Goal: Information Seeking & Learning: Check status

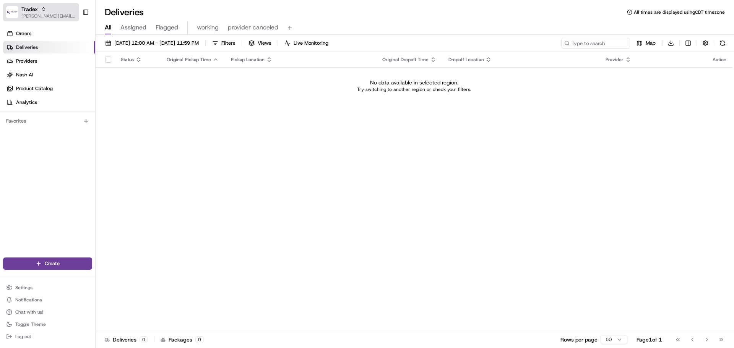
click at [28, 19] on button "Tradex jeff@usenash.com" at bounding box center [41, 12] width 76 height 18
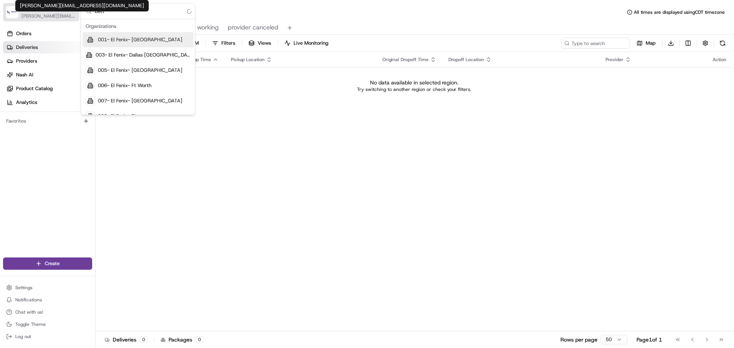
type input "betty"
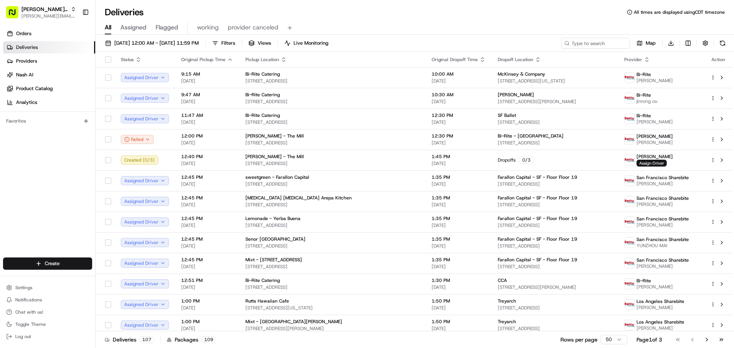
click at [177, 49] on div "08/20/2025 12:00 AM - 08/20/2025 11:59 PM Filters Views Live Monitoring Map Dow…" at bounding box center [415, 45] width 639 height 14
click at [180, 39] on button "08/20/2025 12:00 AM - 08/20/2025 11:59 PM" at bounding box center [152, 43] width 101 height 11
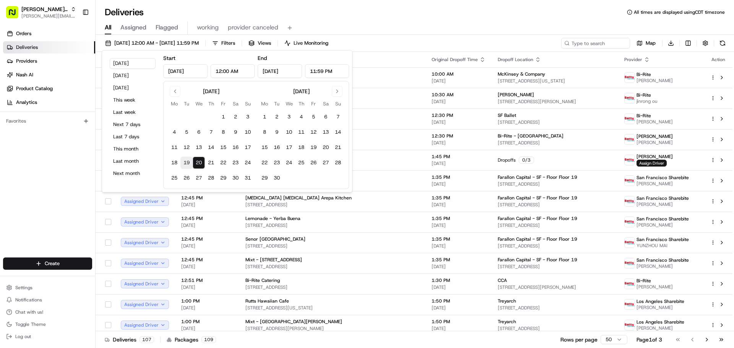
click at [183, 163] on button "19" at bounding box center [187, 163] width 12 height 12
type input "Aug 19, 2025"
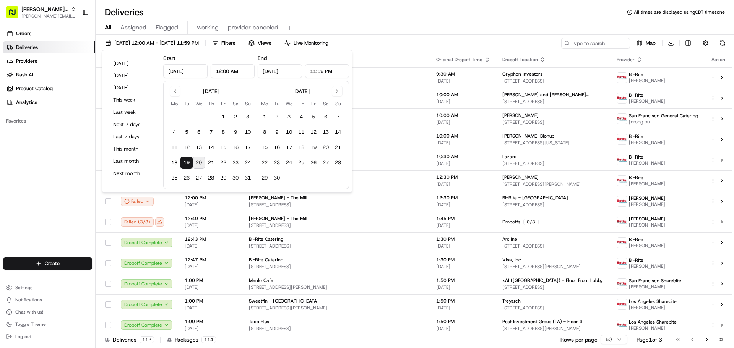
click at [470, 20] on div "All Assigned Flagged working provider canceled" at bounding box center [415, 26] width 639 height 16
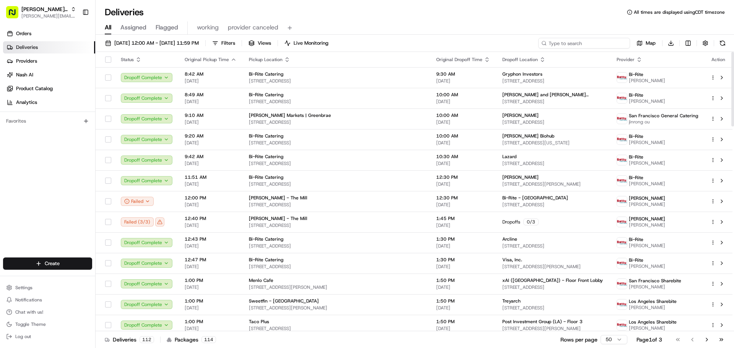
click at [586, 43] on input at bounding box center [585, 43] width 92 height 11
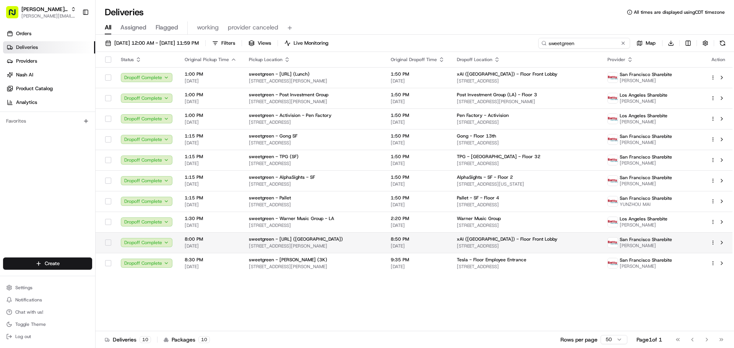
type input "sweetgreen"
click at [364, 238] on div "sweetgreen - X.AI (Hanover)" at bounding box center [314, 239] width 130 height 6
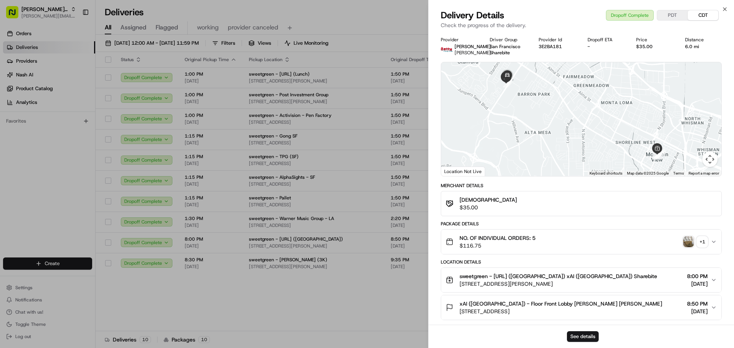
click at [654, 286] on div "sweetgreen - X.AI (Hanover) xAI (USA) Sharebite 440 Castro St, Mountain View, C…" at bounding box center [578, 280] width 265 height 15
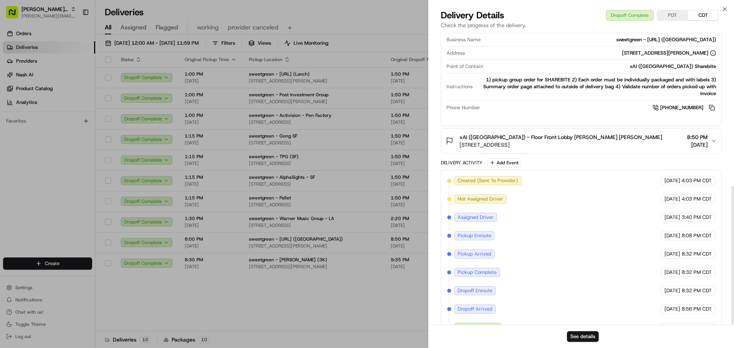
scroll to position [325, 0]
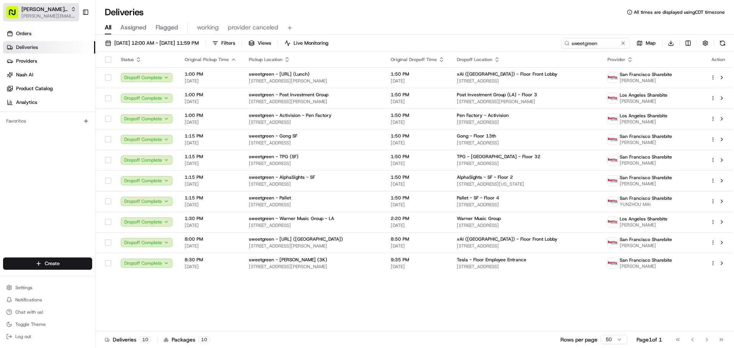
click at [39, 20] on button "Betty Transportation jeff@usenash.com" at bounding box center [41, 12] width 76 height 18
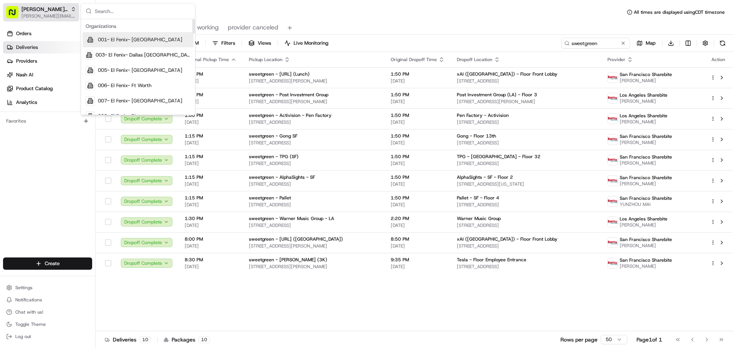
click at [37, 15] on span "[PERSON_NAME][EMAIL_ADDRESS][DOMAIN_NAME]" at bounding box center [48, 16] width 55 height 6
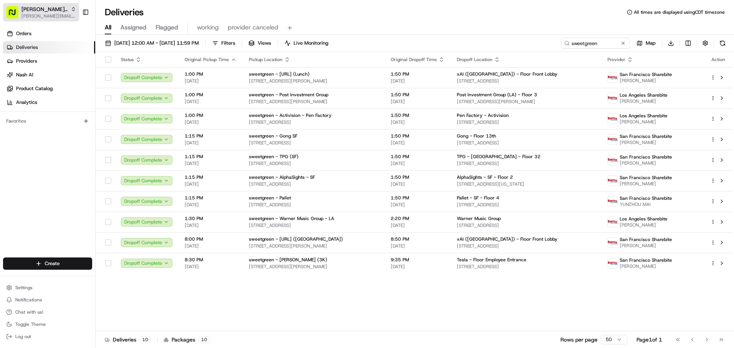
click at [37, 15] on span "[PERSON_NAME][EMAIL_ADDRESS][DOMAIN_NAME]" at bounding box center [48, 16] width 55 height 6
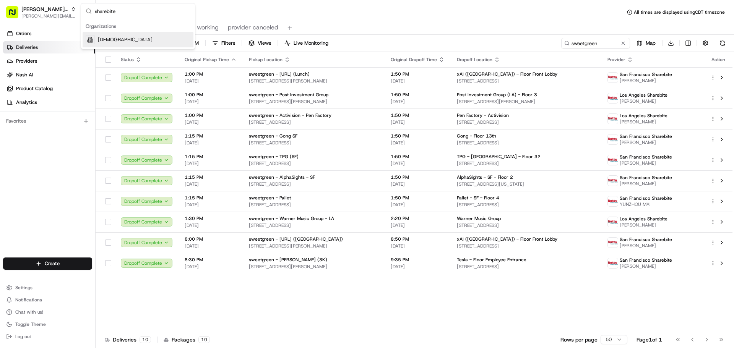
type input "sharebite"
click at [114, 44] on div "[DEMOGRAPHIC_DATA]" at bounding box center [138, 39] width 111 height 15
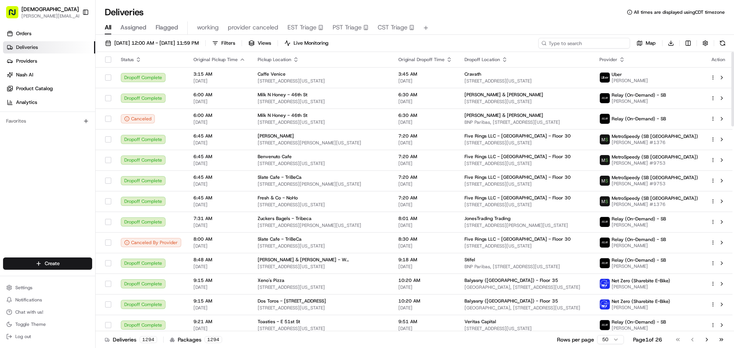
click at [586, 46] on input at bounding box center [585, 43] width 92 height 11
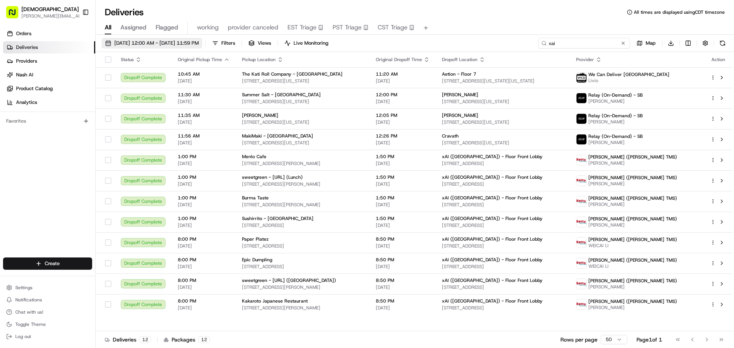
type input "xai"
click at [176, 44] on span "08/19/2025 12:00 AM - 08/19/2025 11:59 PM" at bounding box center [156, 43] width 85 height 7
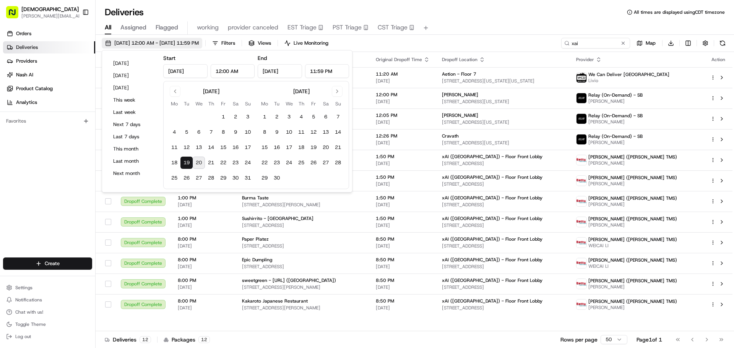
click at [176, 44] on span "08/19/2025 12:00 AM - 08/19/2025 11:59 PM" at bounding box center [156, 43] width 85 height 7
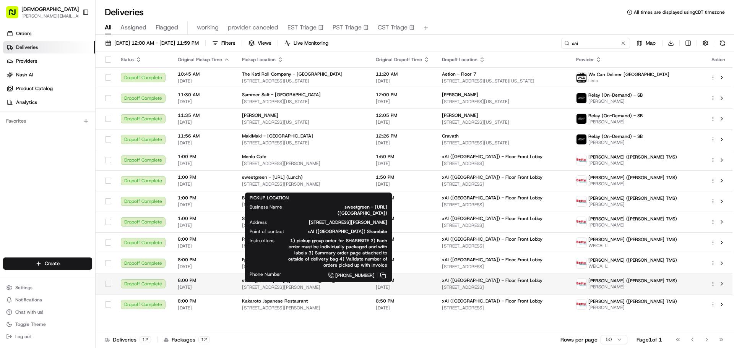
click at [356, 281] on div "sweetgreen - X.AI (Hanover)" at bounding box center [303, 281] width 122 height 6
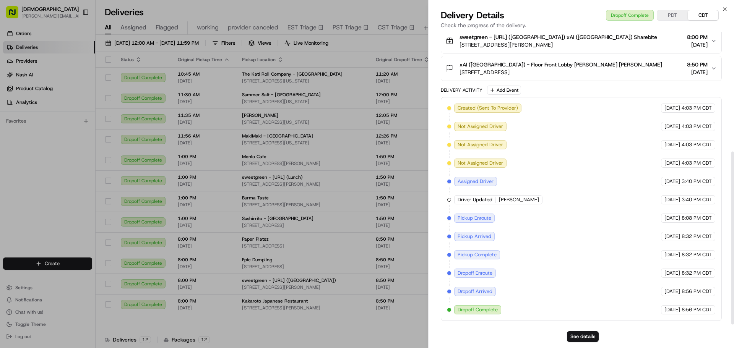
scroll to position [202, 0]
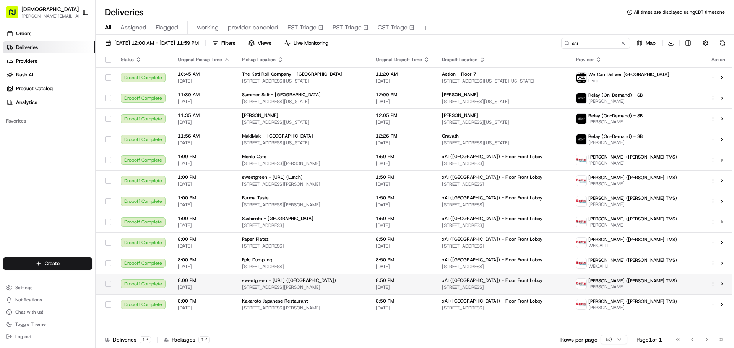
click at [436, 283] on td "8:50 PM 08/19/2025" at bounding box center [403, 284] width 66 height 21
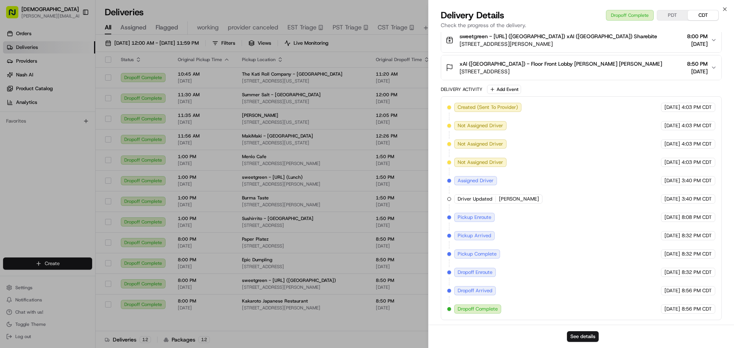
click at [656, 61] on div "xAI (USA) - Floor Front Lobby Valerie Valerie 1450 Page Mill Rd, Palo Alto, CA …" at bounding box center [578, 67] width 265 height 15
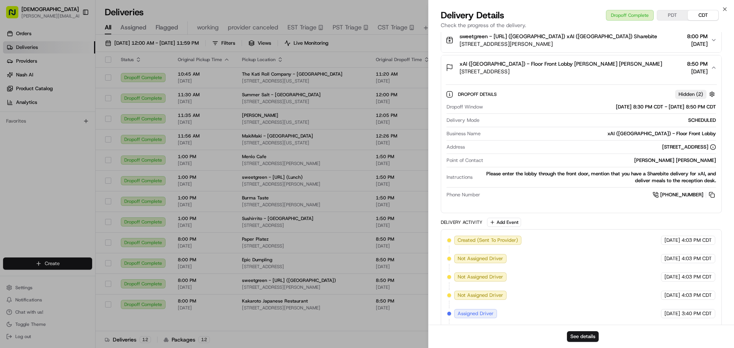
click at [667, 15] on button "PDT" at bounding box center [673, 15] width 31 height 10
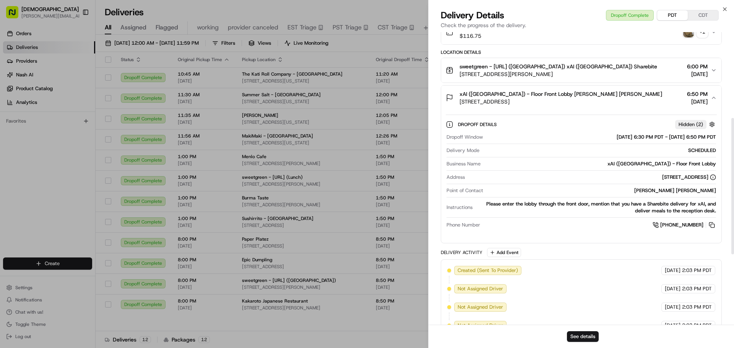
scroll to position [144, 0]
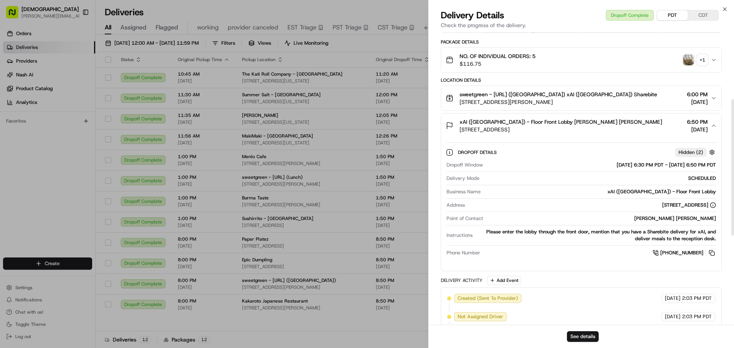
click at [573, 125] on div "xAI (USA) - Floor Front Lobby Valerie Valerie 1450 Page Mill Rd, Palo Alto, CA …" at bounding box center [578, 125] width 265 height 15
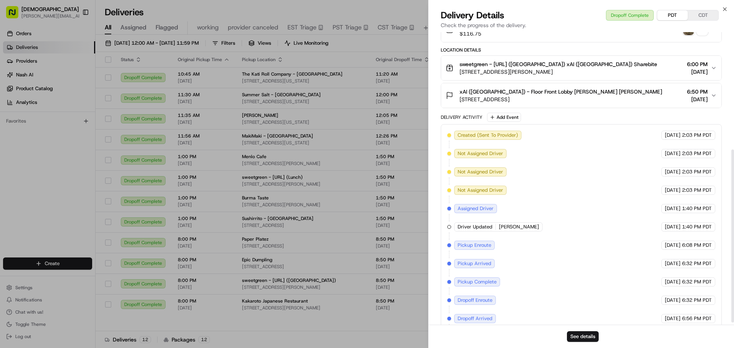
scroll to position [202, 0]
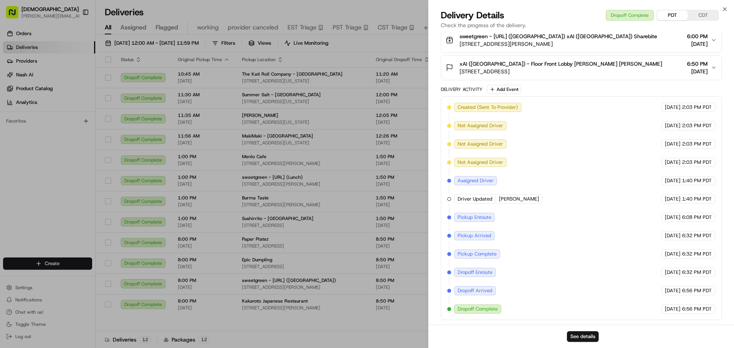
click at [673, 36] on div "sweetgreen - X.AI (Hanover) xAI (USA) Sharebite 440 Castro St, Mountain View, C…" at bounding box center [578, 40] width 265 height 15
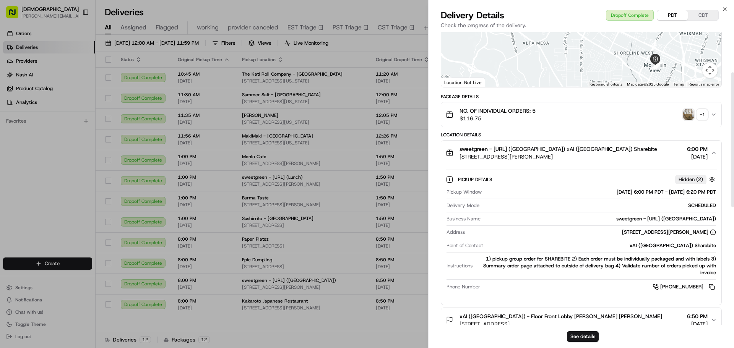
scroll to position [87, 0]
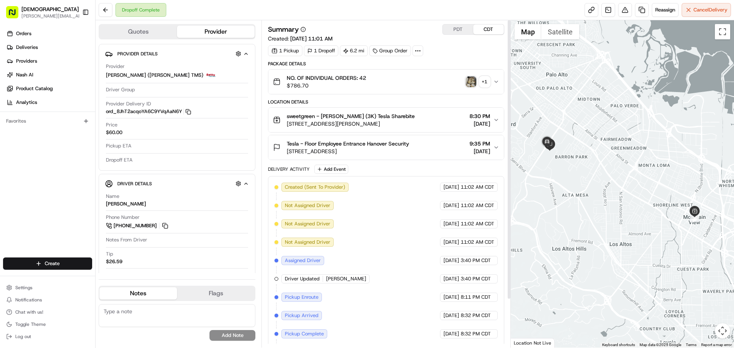
click at [459, 31] on button "PDT" at bounding box center [458, 29] width 31 height 10
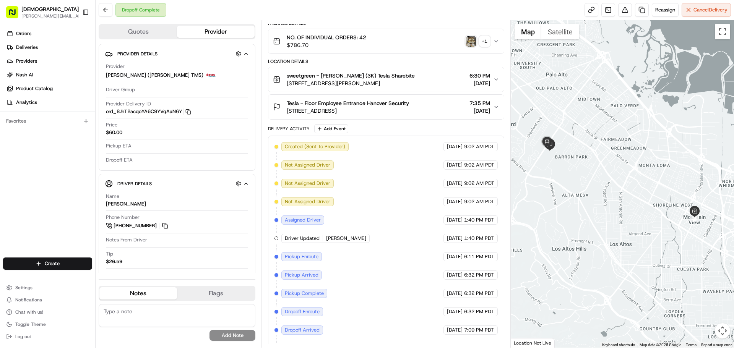
scroll to position [18, 0]
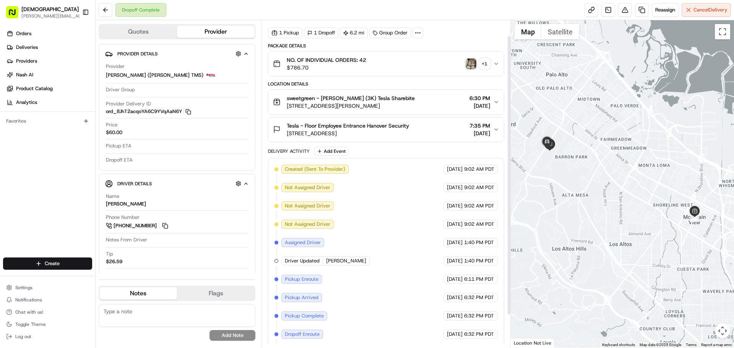
click at [470, 102] on span "08/19/2025" at bounding box center [480, 106] width 21 height 8
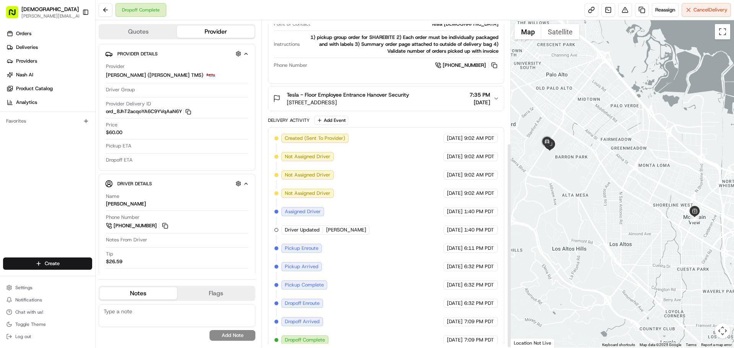
scroll to position [196, 0]
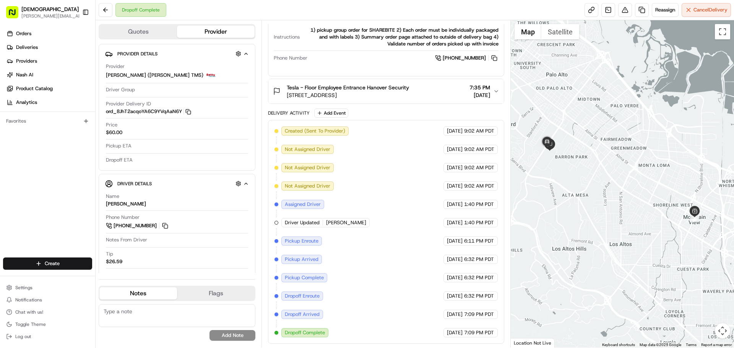
click at [452, 98] on div "Tesla - Floor Employee Entrance Hanover Security 3000 Hanover St, Palo Alto, CA…" at bounding box center [383, 91] width 220 height 15
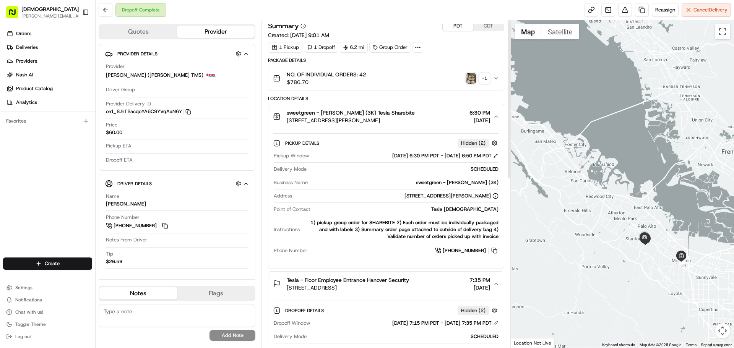
scroll to position [0, 0]
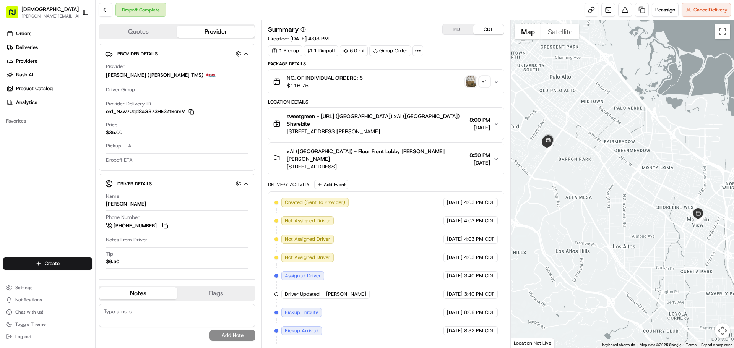
click at [444, 120] on div "sweetgreen - X.AI (Hanover) xAI (USA) Sharebite 440 Castro St, Mountain View, C…" at bounding box center [383, 123] width 220 height 23
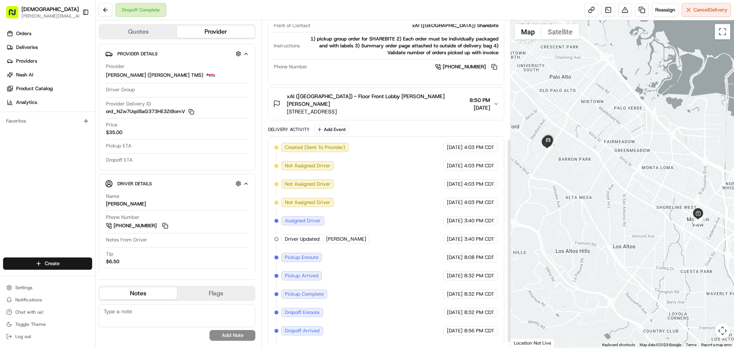
scroll to position [196, 0]
click at [41, 15] on span "[PERSON_NAME][EMAIL_ADDRESS][DOMAIN_NAME]" at bounding box center [54, 16] width 66 height 6
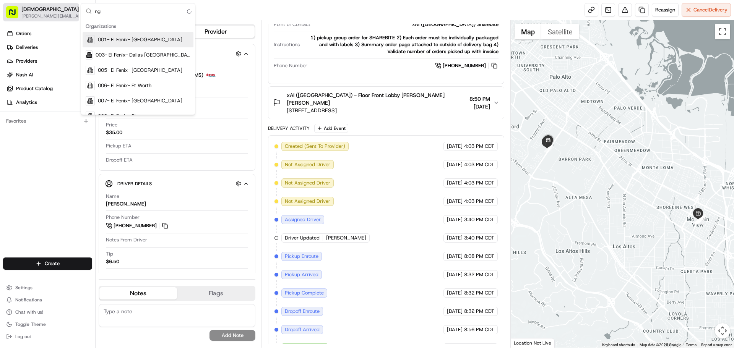
type input "n"
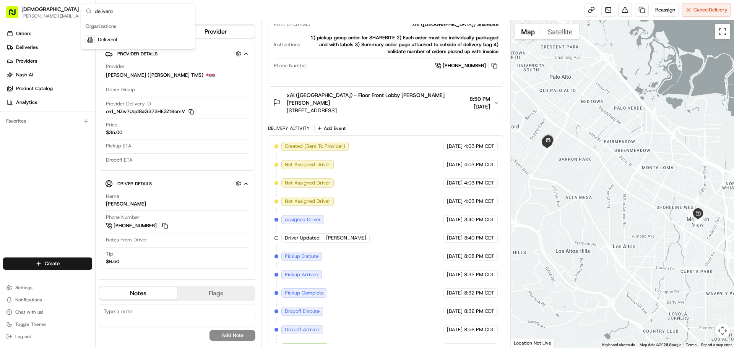
type input "deliverol"
click at [129, 41] on div "Deliverol" at bounding box center [138, 39] width 111 height 15
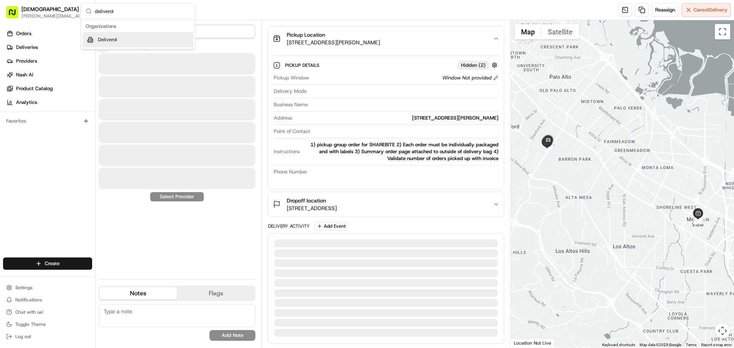
scroll to position [0, 0]
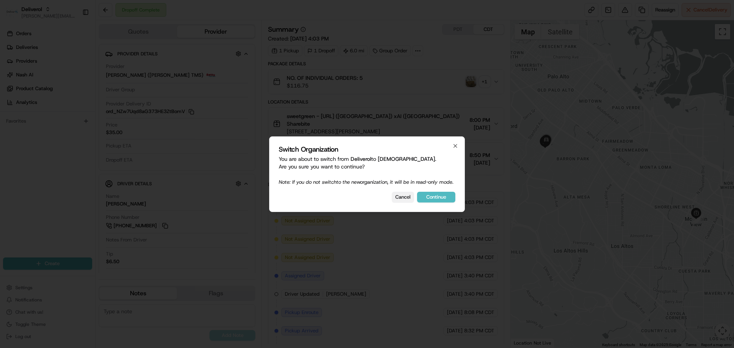
click at [399, 201] on button "Cancel" at bounding box center [403, 197] width 22 height 11
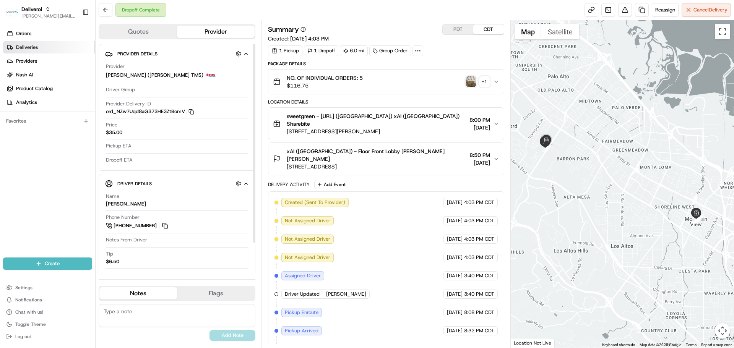
click at [32, 44] on link "Deliveries" at bounding box center [49, 47] width 92 height 12
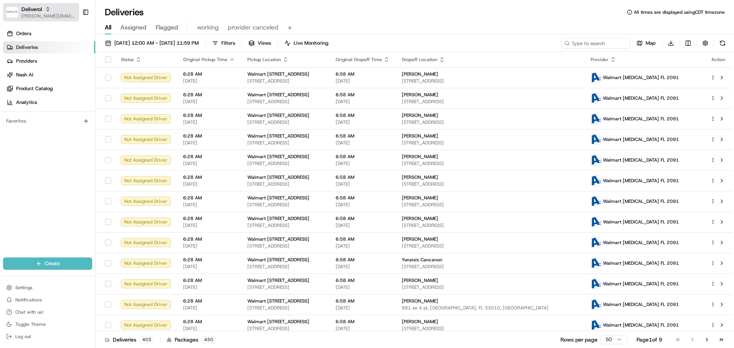
click at [30, 18] on span "[PERSON_NAME][EMAIL_ADDRESS][DOMAIN_NAME]" at bounding box center [48, 16] width 55 height 6
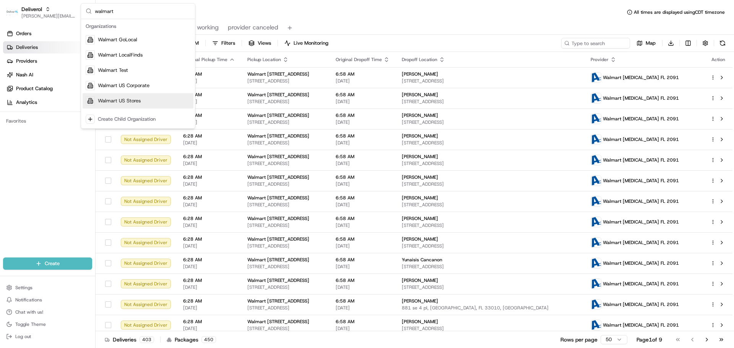
type input "walmart"
click at [137, 103] on span "Walmart US Stores" at bounding box center [119, 101] width 43 height 7
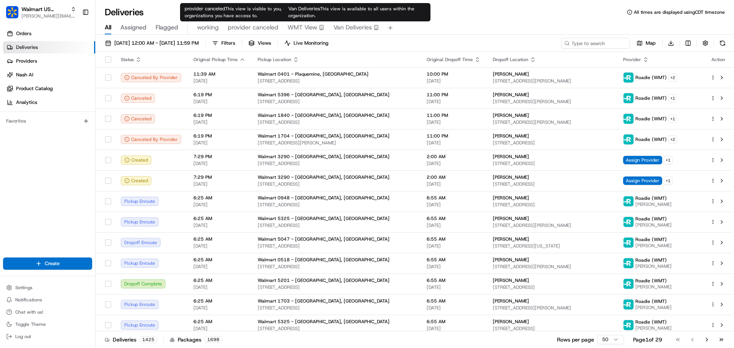
click at [352, 27] on span "Van Deliveries" at bounding box center [353, 27] width 39 height 9
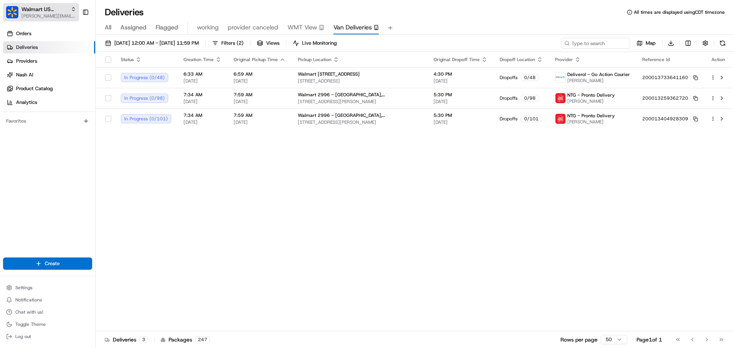
click at [43, 11] on span "Walmart US Stores" at bounding box center [44, 9] width 46 height 8
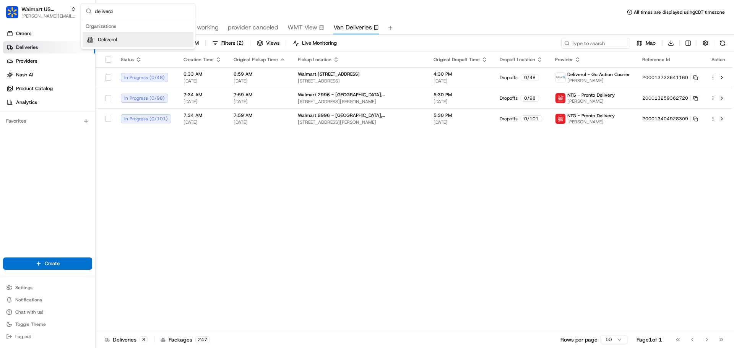
type input "deliverol"
click at [124, 37] on div "Deliverol" at bounding box center [138, 39] width 111 height 15
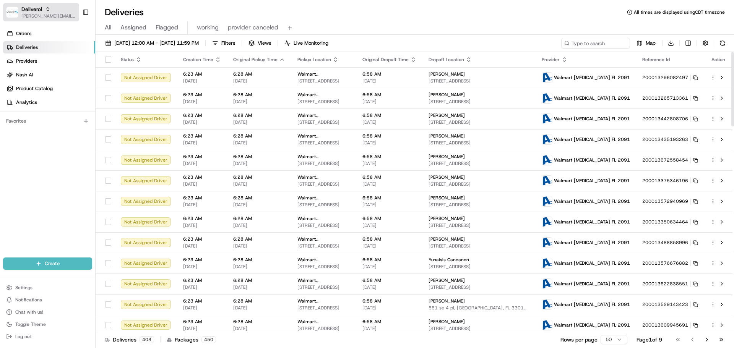
click at [33, 12] on span "Deliverol" at bounding box center [31, 9] width 21 height 8
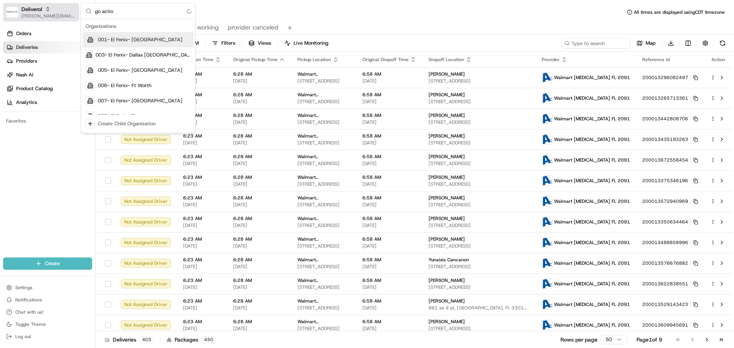
type input "go action"
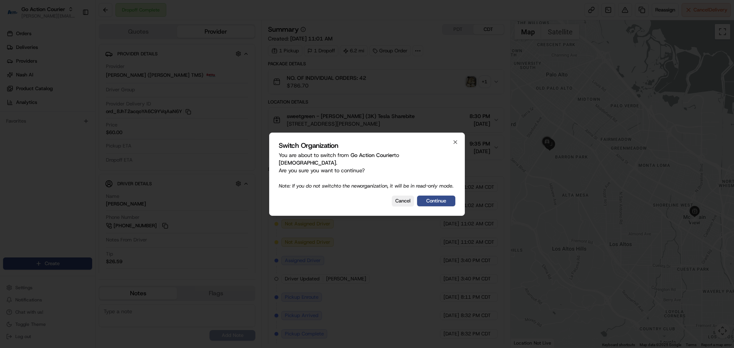
click at [41, 16] on div at bounding box center [367, 174] width 734 height 348
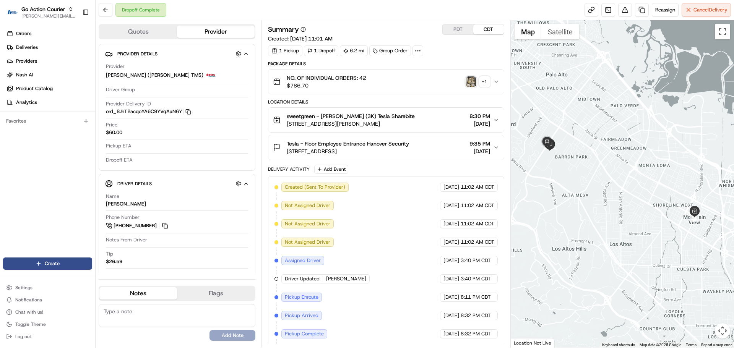
click at [41, 16] on span "[PERSON_NAME][EMAIL_ADDRESS][DOMAIN_NAME]" at bounding box center [48, 16] width 55 height 6
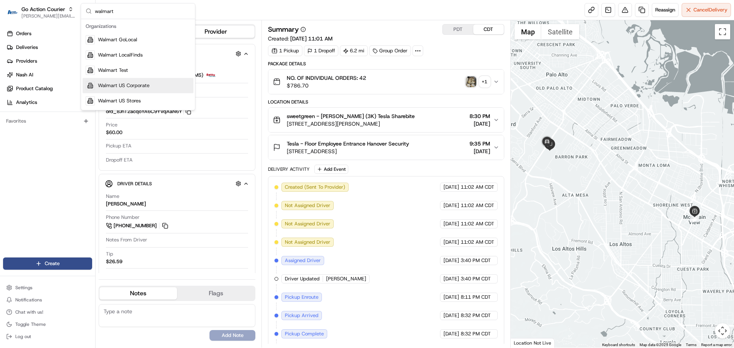
type input "walmart"
click at [120, 99] on span "Walmart US Stores" at bounding box center [119, 101] width 43 height 7
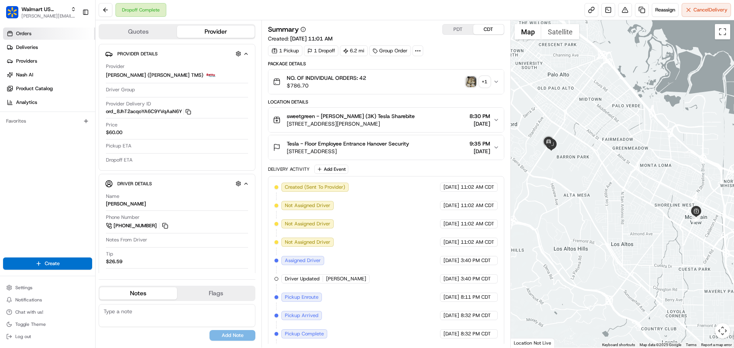
click at [30, 37] on link "Orders" at bounding box center [49, 34] width 92 height 12
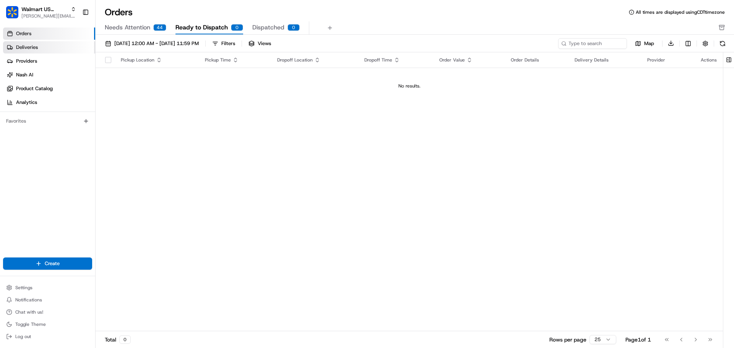
click at [31, 45] on span "Deliveries" at bounding box center [27, 47] width 22 height 7
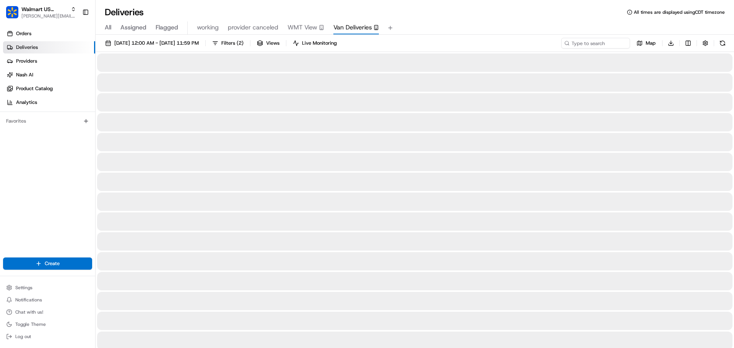
click at [355, 22] on button "Van Deliveries" at bounding box center [357, 27] width 46 height 13
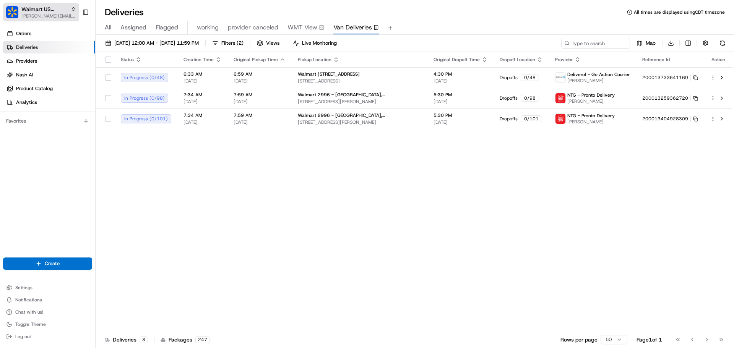
click at [39, 17] on span "[PERSON_NAME][EMAIL_ADDRESS][DOMAIN_NAME]" at bounding box center [48, 16] width 55 height 6
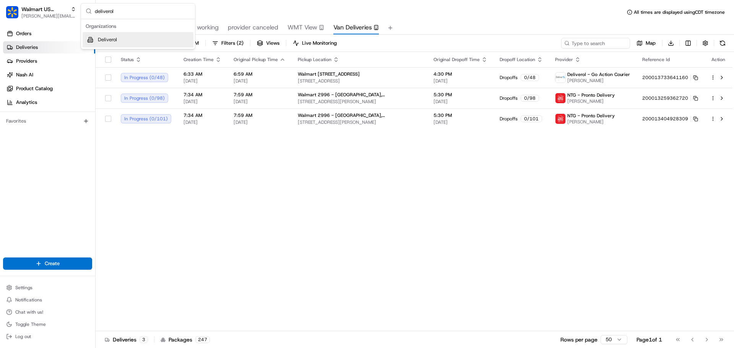
type input "deliverol"
click at [125, 42] on div "Deliverol" at bounding box center [138, 39] width 111 height 15
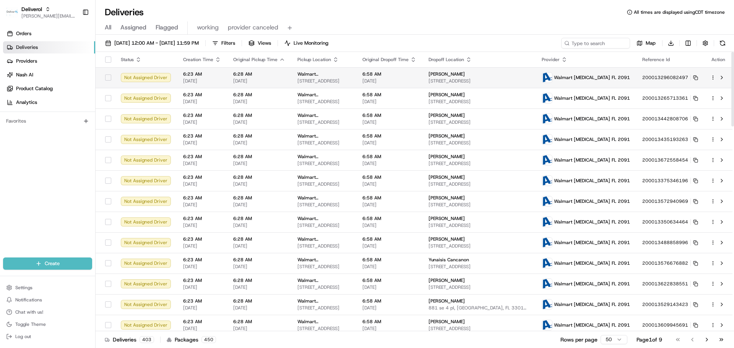
click at [587, 77] on span "Walmart Doral FL 2091" at bounding box center [592, 78] width 76 height 6
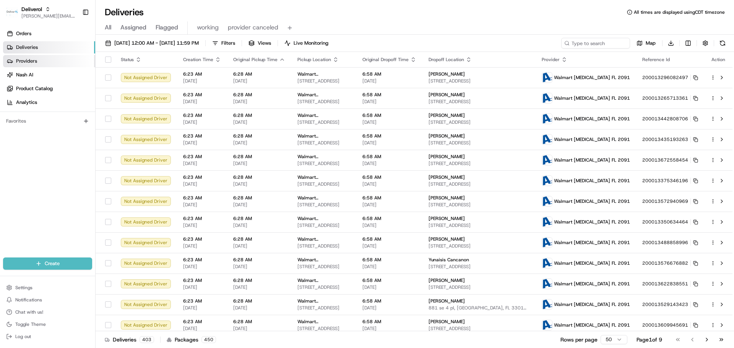
click at [42, 61] on link "Providers" at bounding box center [49, 61] width 92 height 12
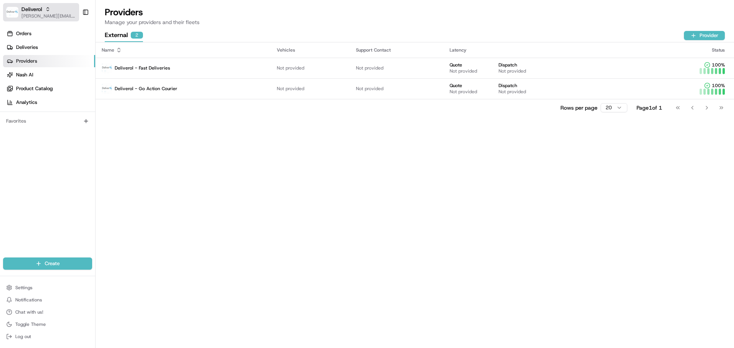
click at [31, 16] on span "[PERSON_NAME][EMAIL_ADDRESS][DOMAIN_NAME]" at bounding box center [48, 16] width 55 height 6
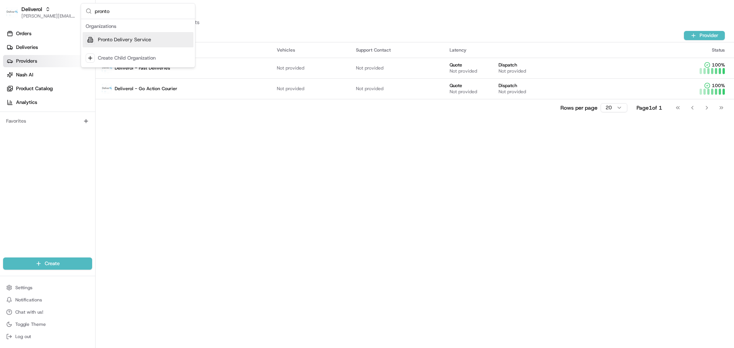
type input "pronto"
click at [139, 37] on span "Pronto Delivery Service" at bounding box center [124, 39] width 53 height 7
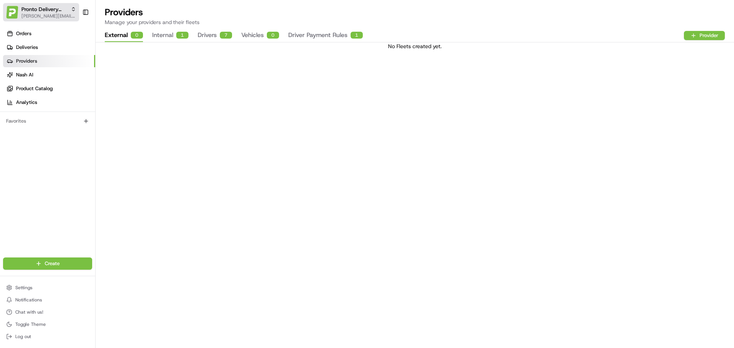
click at [44, 16] on span "[PERSON_NAME][EMAIL_ADDRESS][DOMAIN_NAME]" at bounding box center [48, 16] width 55 height 6
type input "go action"
click at [3, 3] on button "Pronto Delivery Service jeff@usenash.com" at bounding box center [41, 12] width 76 height 18
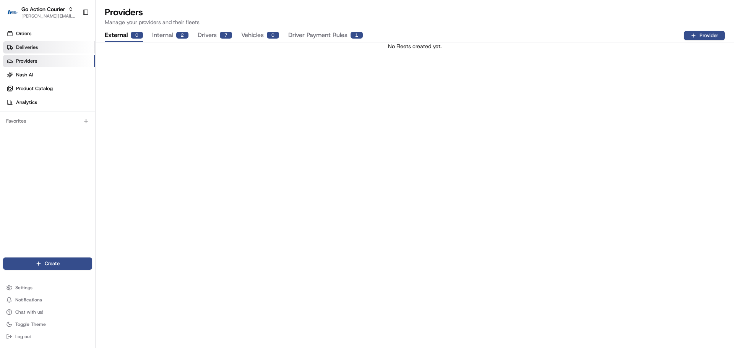
click at [28, 46] on span "Deliveries" at bounding box center [27, 47] width 22 height 7
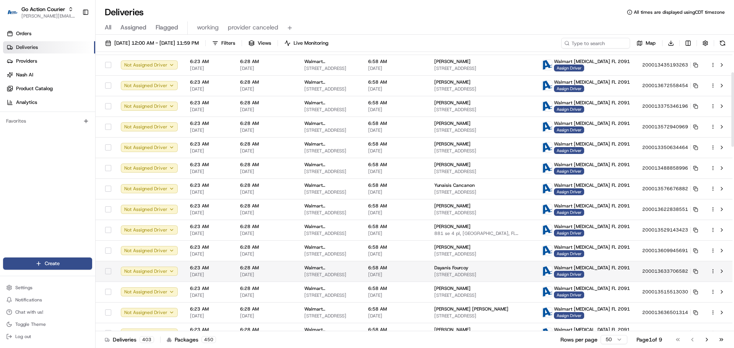
scroll to position [76, 0]
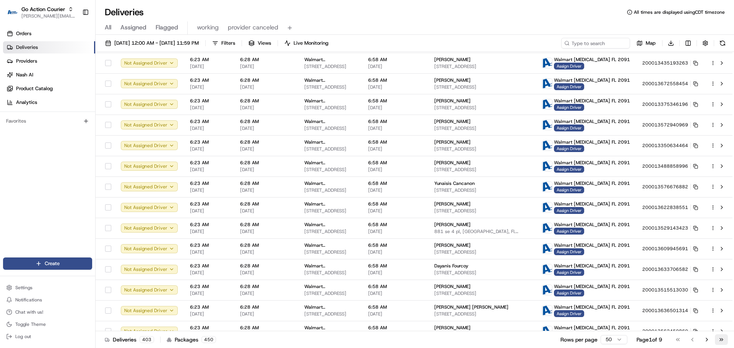
click at [723, 339] on button "Go to last page" at bounding box center [721, 340] width 13 height 11
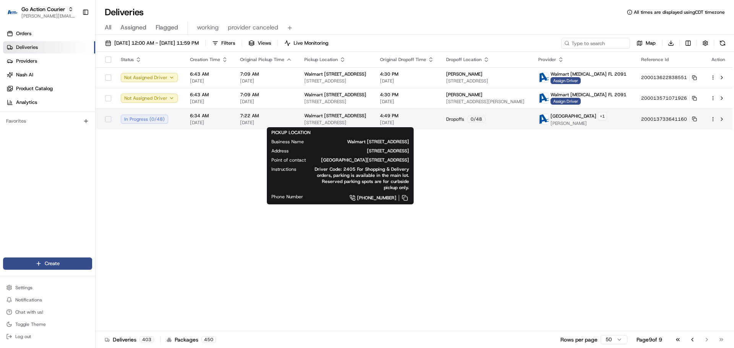
click at [356, 117] on span "Walmart 3311 - Miami Gardens, FL" at bounding box center [335, 116] width 62 height 6
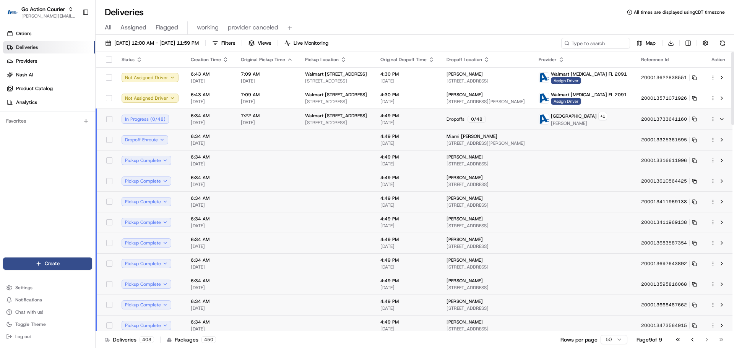
click at [712, 120] on html "Go Action Courier jeff@usenash.com Toggle Sidebar Orders Deliveries Providers N…" at bounding box center [367, 174] width 734 height 348
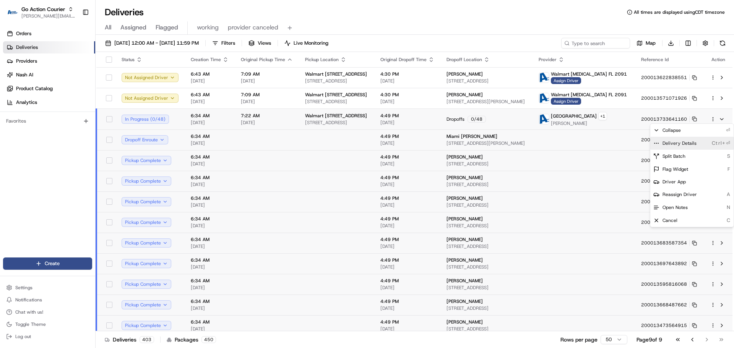
click at [690, 142] on span "Delivery Details" at bounding box center [680, 143] width 34 height 6
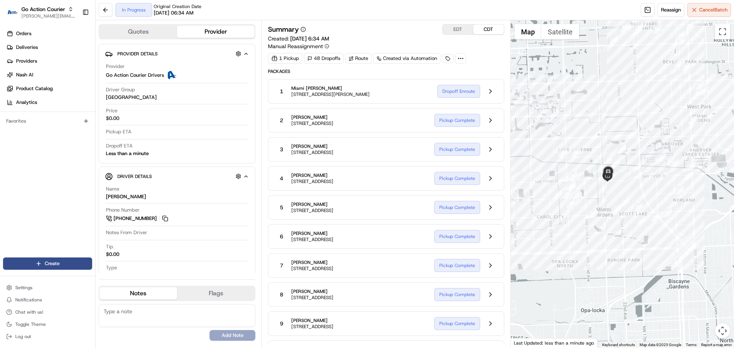
click at [463, 59] on circle at bounding box center [463, 58] width 1 height 1
click at [463, 57] on icon at bounding box center [460, 58] width 7 height 7
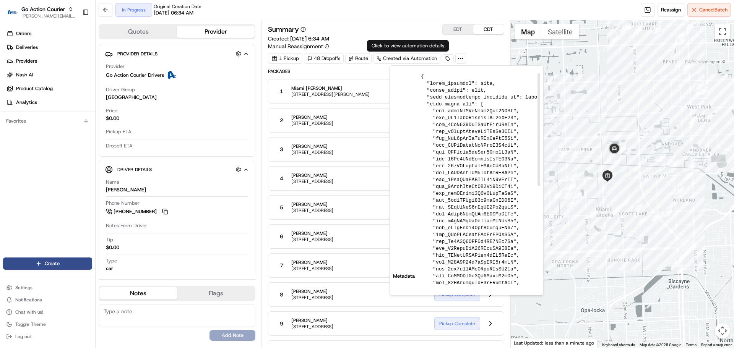
click at [415, 39] on div "Summary EDT CDT Created: 08/20/2025 6:34 AM Manual Reassignment" at bounding box center [386, 37] width 236 height 26
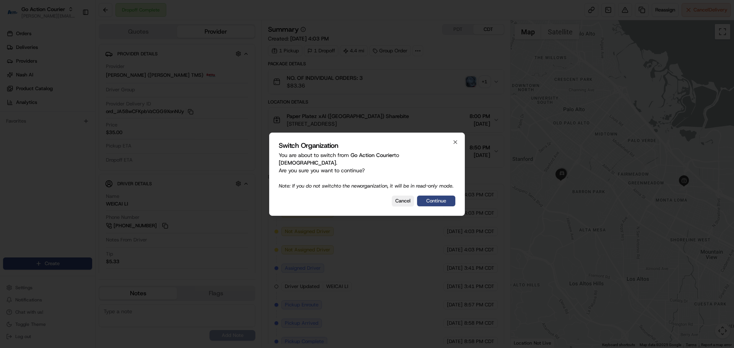
click at [425, 199] on button "Continue" at bounding box center [436, 201] width 38 height 11
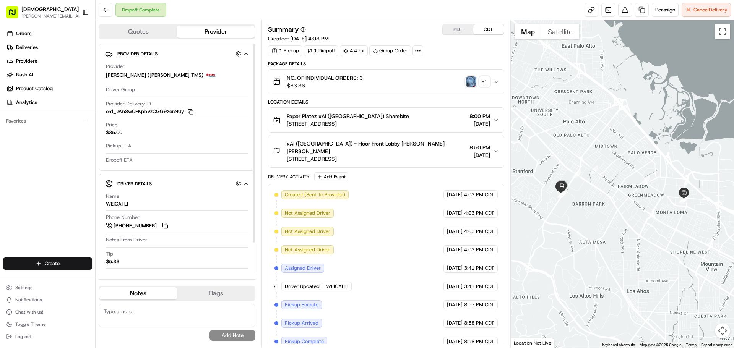
click at [120, 202] on div "WEICAI LI" at bounding box center [117, 204] width 22 height 7
copy div "WEICAI LI"
click at [433, 116] on div "Paper Platez xAI ([GEOGRAPHIC_DATA]) Sharebite [STREET_ADDRESS] 8:00 PM [DATE]" at bounding box center [383, 119] width 220 height 15
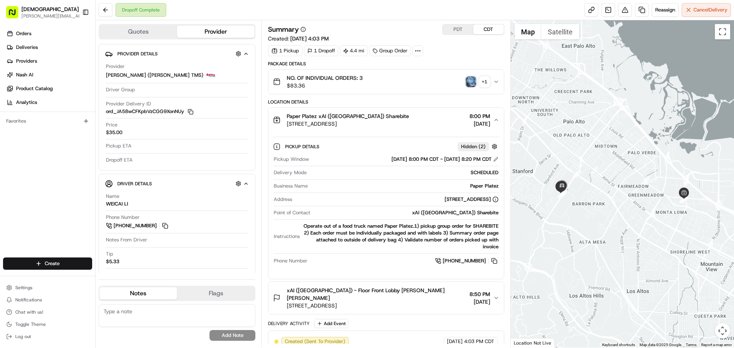
click at [431, 129] on button "Paper Platez xAI ([GEOGRAPHIC_DATA]) Sharebite [STREET_ADDRESS] 8:00 PM [DATE]" at bounding box center [386, 120] width 235 height 24
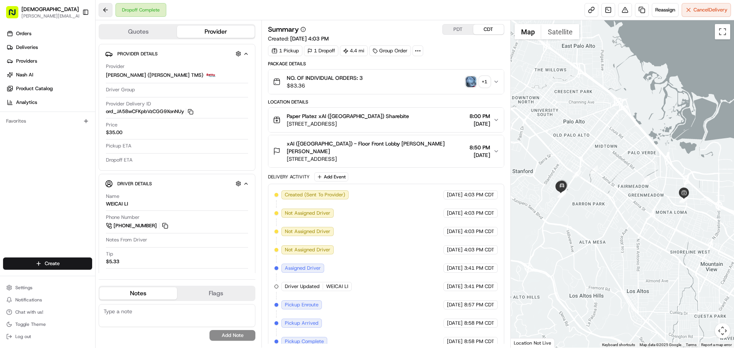
click at [106, 11] on button at bounding box center [106, 10] width 14 height 14
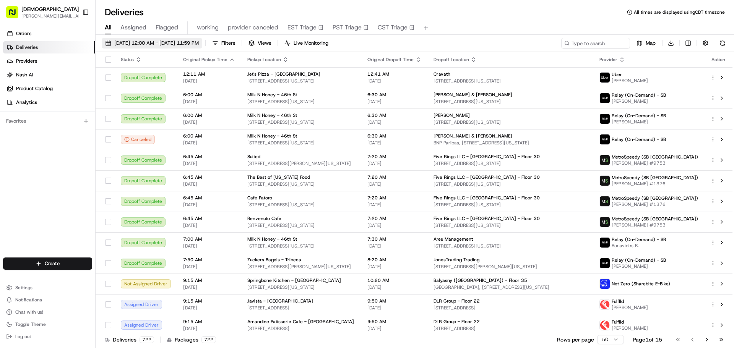
click at [182, 41] on span "[DATE] 12:00 AM - [DATE] 11:59 PM" at bounding box center [156, 43] width 85 height 7
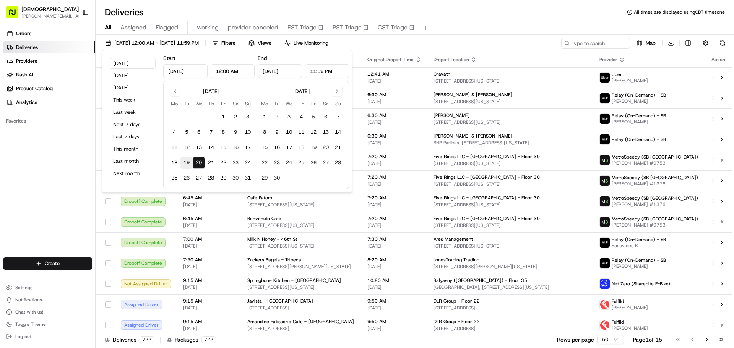
click at [190, 161] on button "19" at bounding box center [187, 163] width 12 height 12
type input "[DATE]"
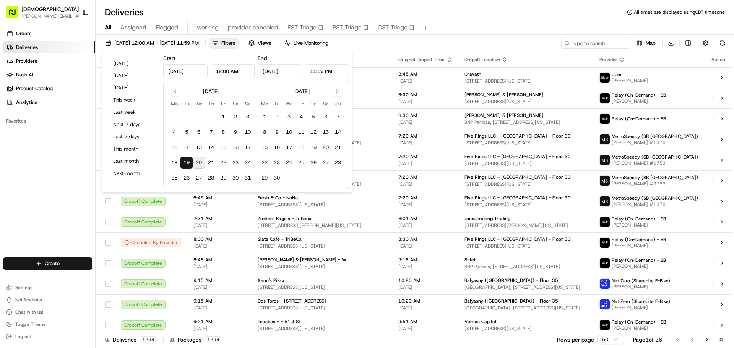
click at [235, 41] on span "Filters" at bounding box center [228, 43] width 14 height 7
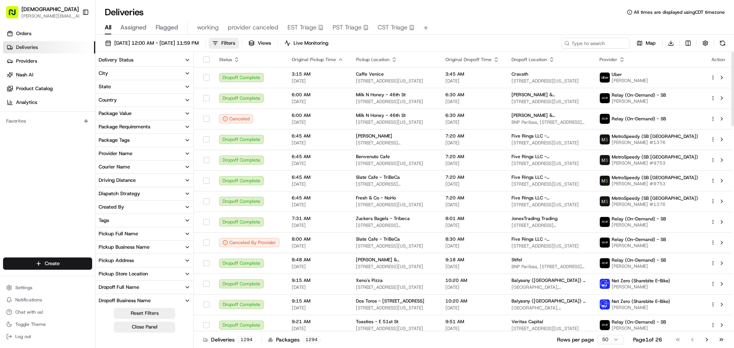
click at [116, 168] on div "Courier Name" at bounding box center [114, 167] width 31 height 7
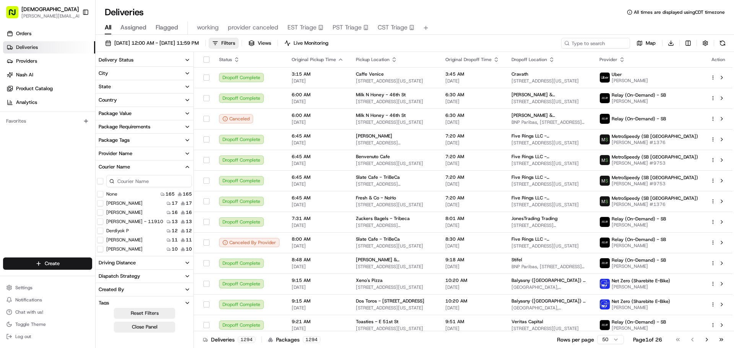
click at [120, 181] on input at bounding box center [149, 181] width 86 height 12
paste input "WEICAI LI"
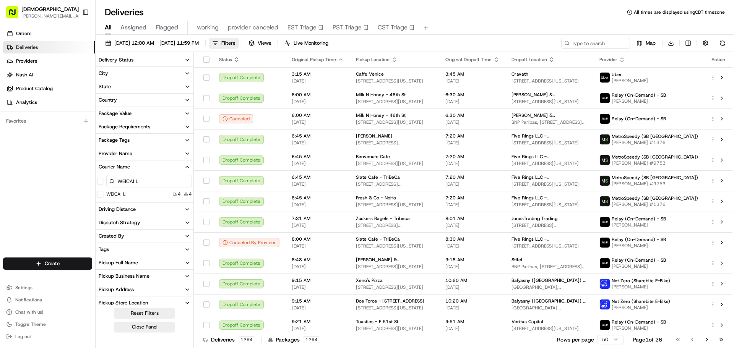
type input "WEICAI LI"
click at [100, 194] on LI "WEICAI LI" at bounding box center [100, 194] width 6 height 6
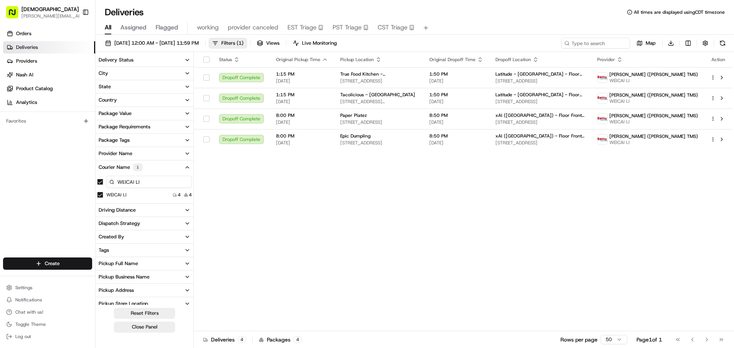
click at [514, 173] on div "Status Original Pickup Time Pickup Location Original Dropoff Time Dropoff Locat…" at bounding box center [463, 192] width 539 height 280
click at [723, 139] on button at bounding box center [722, 139] width 9 height 9
click at [721, 119] on button at bounding box center [722, 118] width 9 height 9
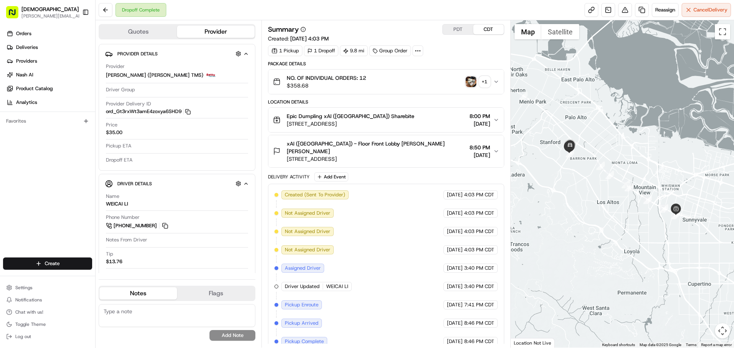
click at [435, 114] on div "Epic Dumpling xAI ([GEOGRAPHIC_DATA]) Sharebite [STREET_ADDRESS] 8:00 PM [DATE]" at bounding box center [383, 119] width 220 height 15
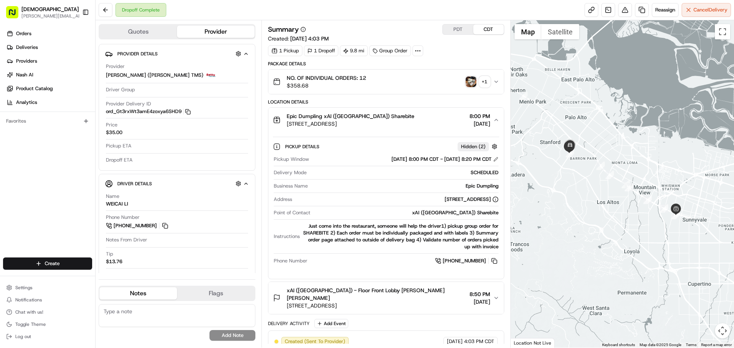
click at [435, 117] on div "Epic Dumpling xAI (USA) Sharebite 673 Grape Ave, Sunnyvale, CA 94087, USA 8:00 …" at bounding box center [383, 119] width 220 height 15
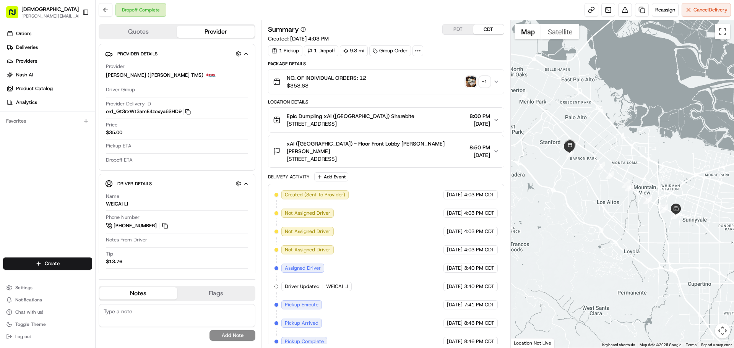
click at [449, 30] on button "PDT" at bounding box center [458, 29] width 31 height 10
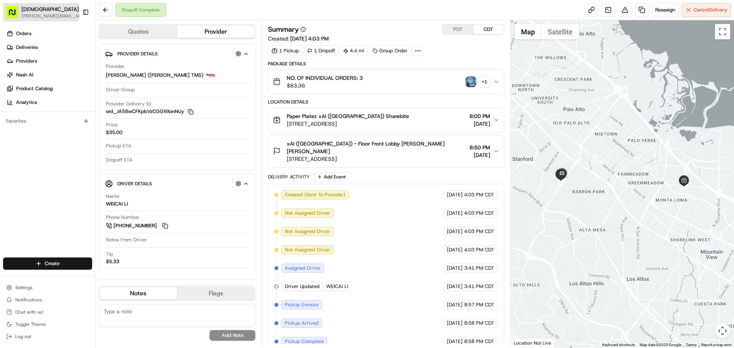
click at [51, 16] on span "[PERSON_NAME][EMAIL_ADDRESS][DOMAIN_NAME]" at bounding box center [54, 16] width 66 height 6
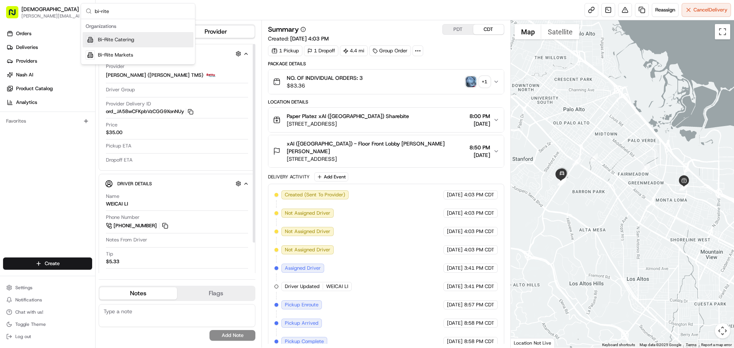
type input "bi-rite"
click at [140, 42] on div "Bi-Rite Catering" at bounding box center [138, 39] width 111 height 15
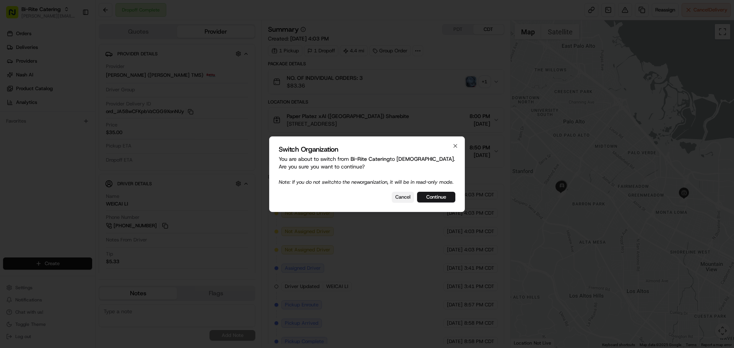
click at [402, 201] on button "Cancel" at bounding box center [403, 197] width 22 height 11
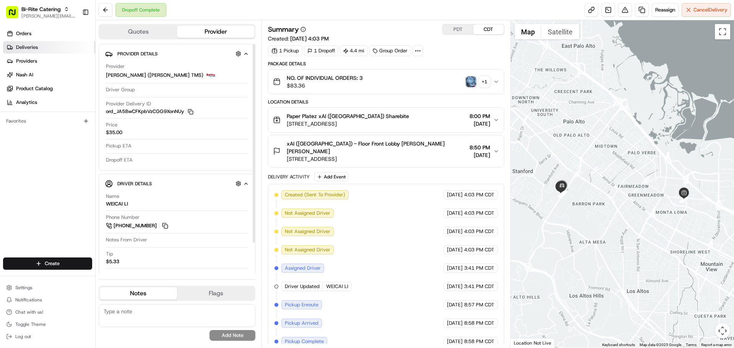
click at [41, 49] on link "Deliveries" at bounding box center [49, 47] width 92 height 12
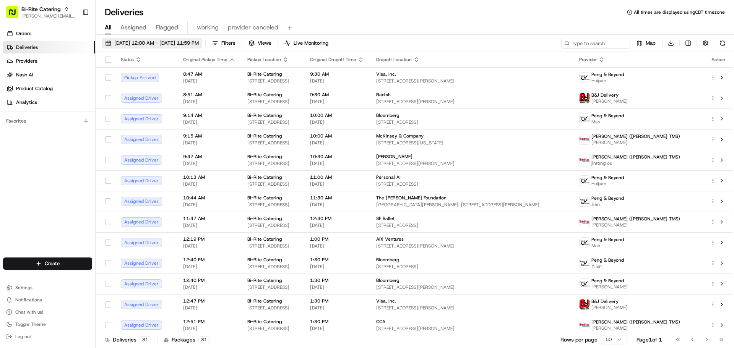
click at [157, 44] on span "08/20/2025 12:00 AM - 08/20/2025 11:59 PM" at bounding box center [156, 43] width 85 height 7
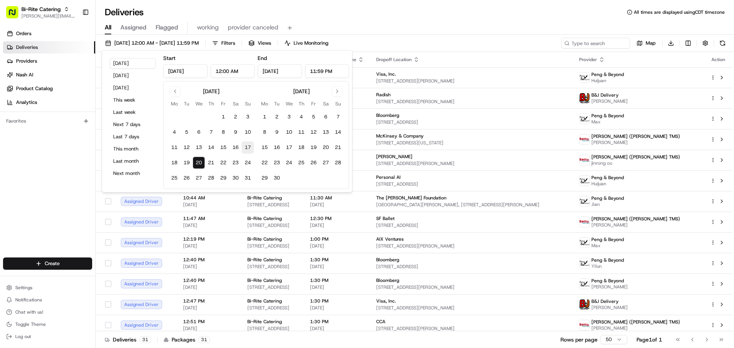
click at [247, 148] on button "17" at bounding box center [248, 148] width 12 height 12
type input "Aug 17, 2025"
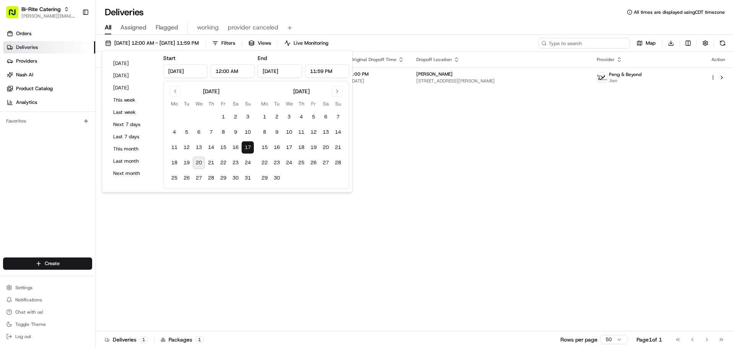
click at [581, 42] on input at bounding box center [585, 43] width 92 height 11
paste input "ord_ZwmnvPFCeCyfao4cb49VT8"
type input "ord_ZwmnvPFCeCyfao4cb49VT8"
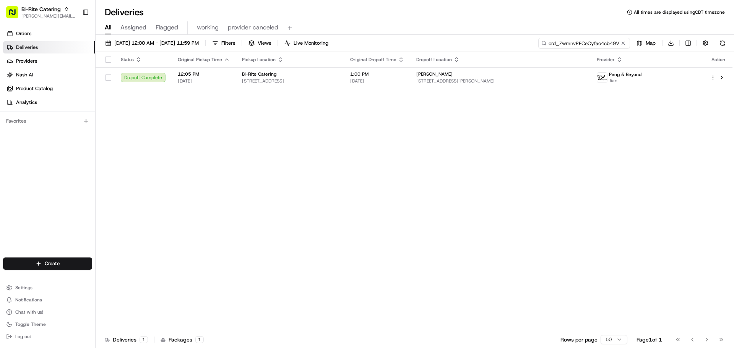
scroll to position [0, 6]
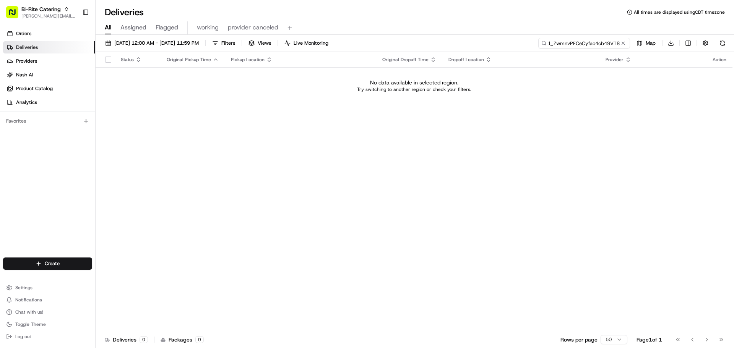
click at [580, 43] on input "ord_ZwmnvPFCeCyfao4cb49VT8" at bounding box center [585, 43] width 92 height 11
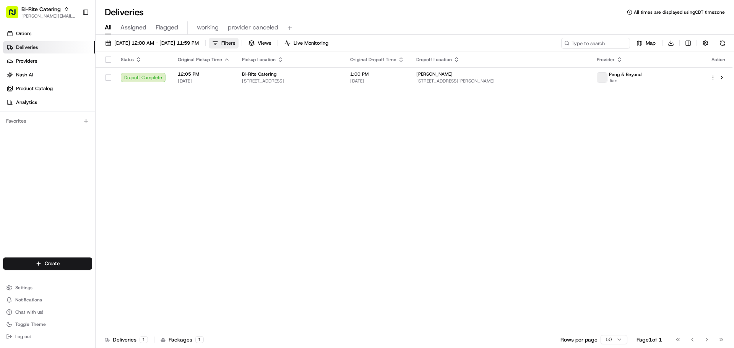
click at [239, 43] on button "Filters" at bounding box center [224, 43] width 30 height 11
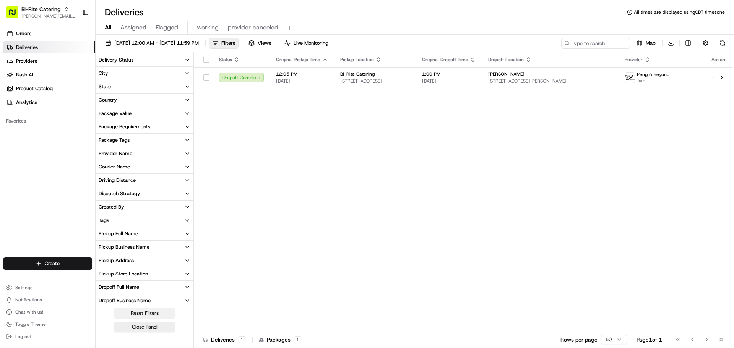
click at [145, 312] on button "Reset Filters" at bounding box center [144, 313] width 61 height 11
click at [382, 126] on div "Status Original Pickup Time Pickup Location Original Dropoff Time Dropoff Locat…" at bounding box center [463, 192] width 539 height 280
click at [160, 310] on button "Reset Filters" at bounding box center [144, 313] width 61 height 11
click at [544, 124] on div "Status Original Pickup Time Pickup Location Original Dropoff Time Dropoff Locat…" at bounding box center [463, 192] width 539 height 280
click at [136, 42] on span "08/17/2025 12:00 AM - 08/17/2025 11:59 PM" at bounding box center [156, 43] width 85 height 7
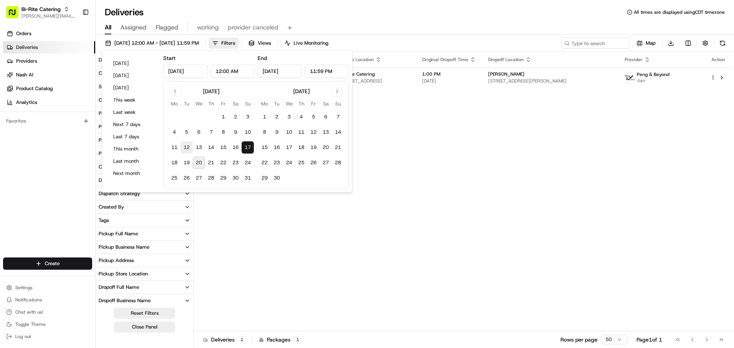
click at [187, 148] on button "12" at bounding box center [187, 148] width 12 height 12
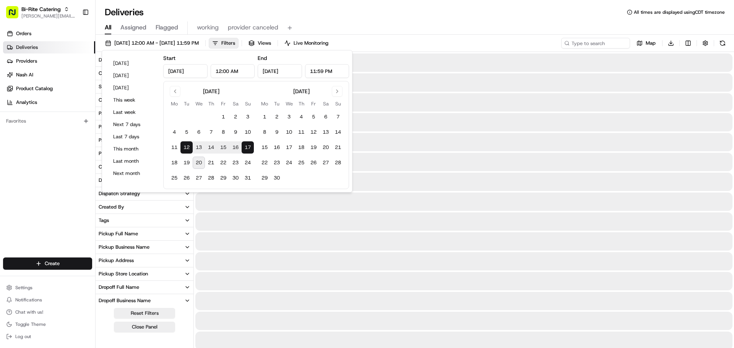
click at [251, 148] on button "17" at bounding box center [248, 148] width 12 height 12
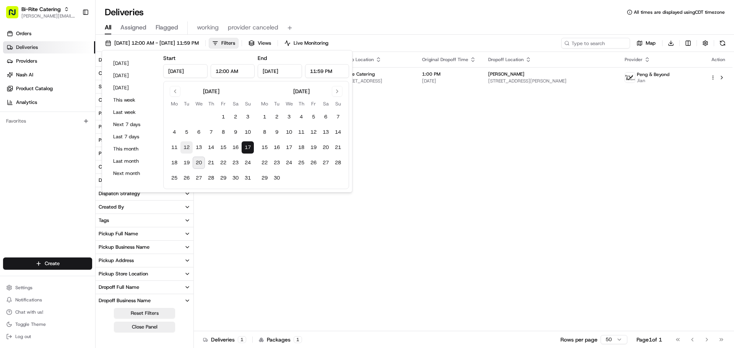
click at [188, 145] on button "12" at bounding box center [187, 148] width 12 height 12
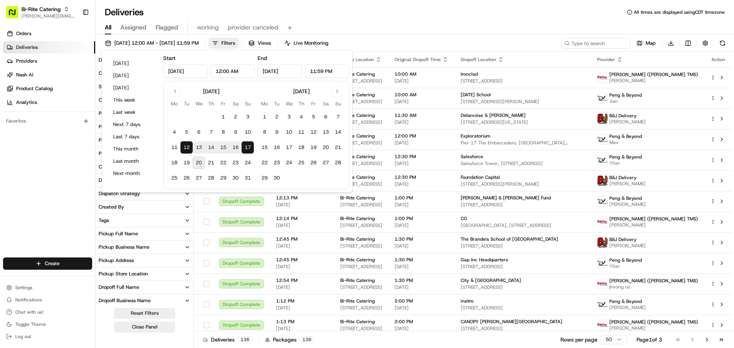
click at [248, 150] on button "17" at bounding box center [248, 148] width 12 height 12
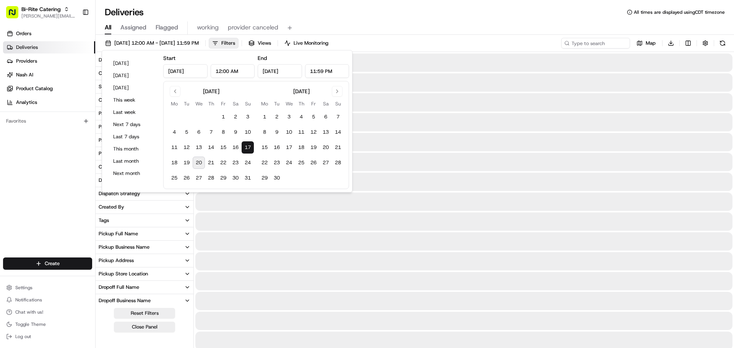
type input "Aug 17, 2025"
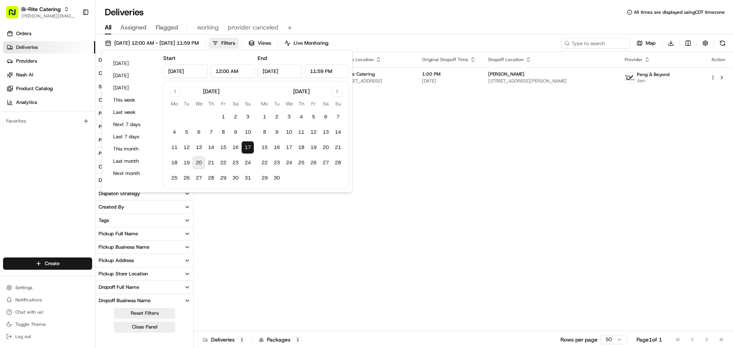
click at [202, 165] on button "20" at bounding box center [199, 163] width 12 height 12
type input "Aug 20, 2025"
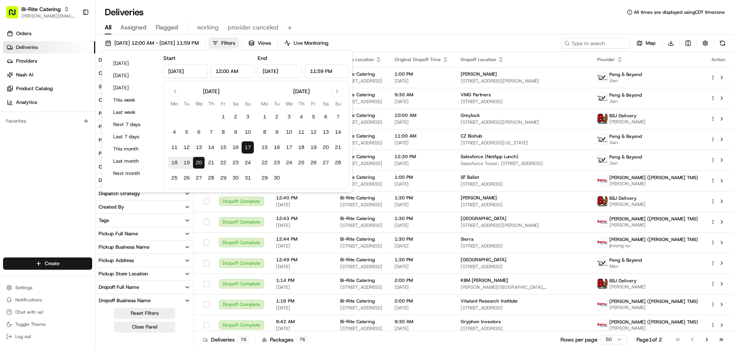
click at [488, 19] on div "All Assigned Flagged working provider canceled" at bounding box center [415, 26] width 639 height 16
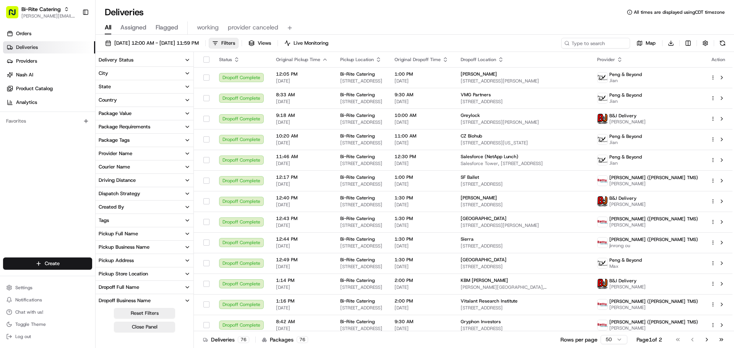
click at [119, 155] on div "Provider Name" at bounding box center [116, 153] width 34 height 7
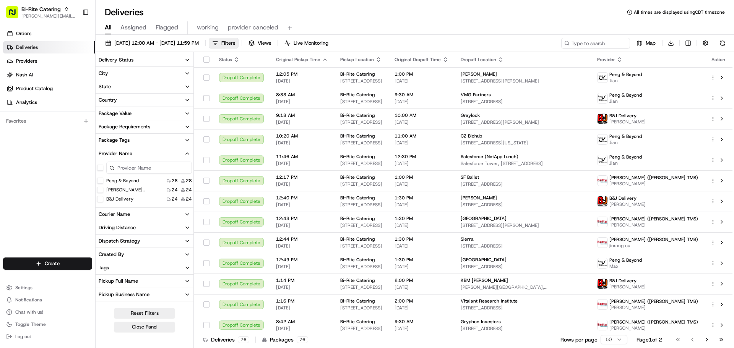
click at [102, 190] on TMS\) "[PERSON_NAME] ([PERSON_NAME] TMS)" at bounding box center [100, 190] width 6 height 6
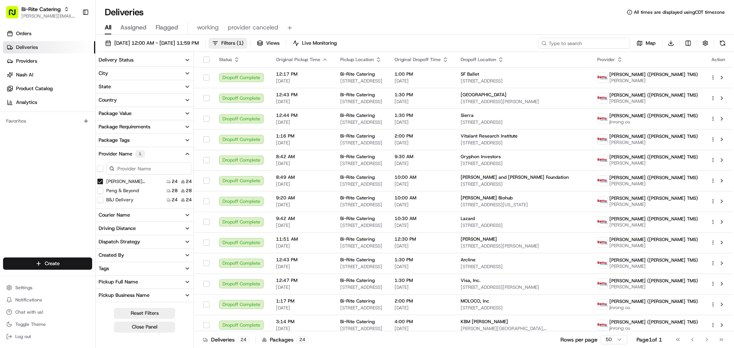
click at [610, 46] on input at bounding box center [585, 43] width 92 height 11
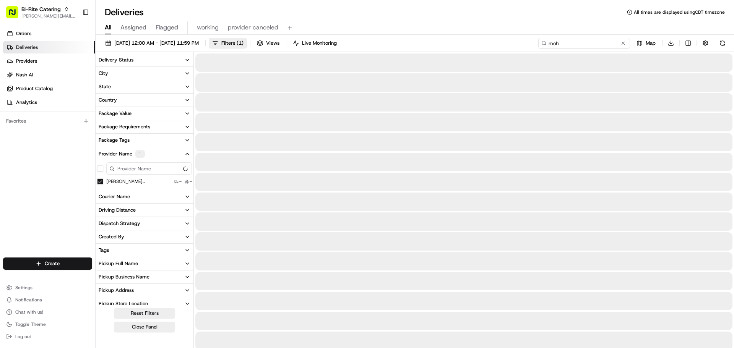
type input "mohican"
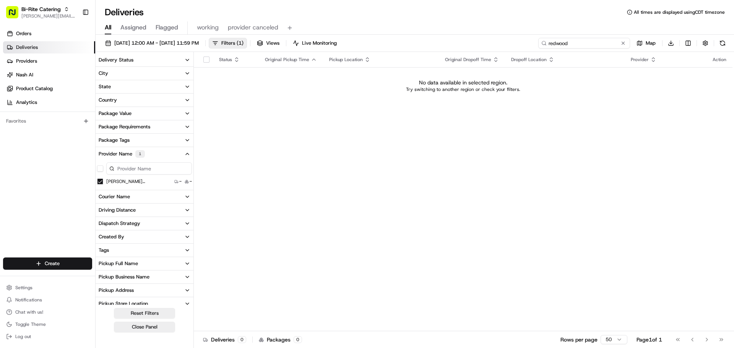
type input "redwood"
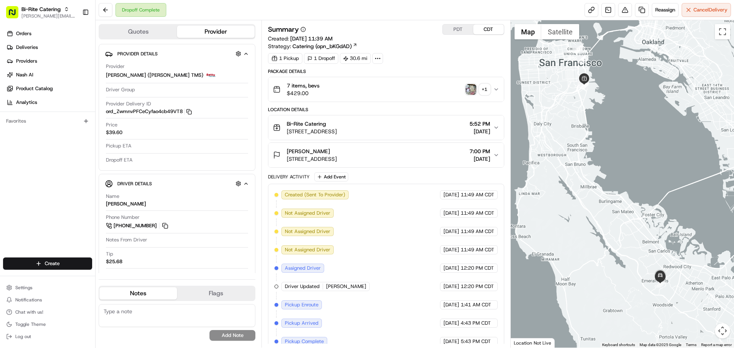
click at [441, 130] on div "Bi-Rite Catering [STREET_ADDRESS] 5:52 PM [DATE]" at bounding box center [383, 127] width 220 height 15
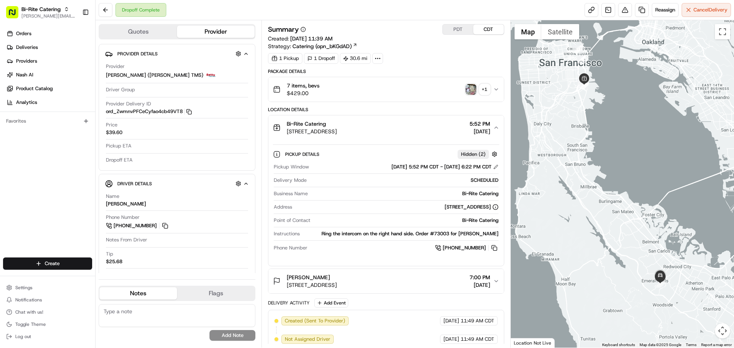
click at [458, 34] on div "PDT CDT" at bounding box center [474, 29] width 62 height 11
click at [457, 31] on button "PDT" at bounding box center [458, 29] width 31 height 10
click at [181, 183] on div "Driver Details Hidden ( 7 )" at bounding box center [180, 184] width 126 height 10
click at [181, 183] on div "weishing [PERSON_NAME] car Hidden ( 7 )" at bounding box center [180, 184] width 126 height 10
click at [240, 186] on button "button" at bounding box center [239, 184] width 10 height 10
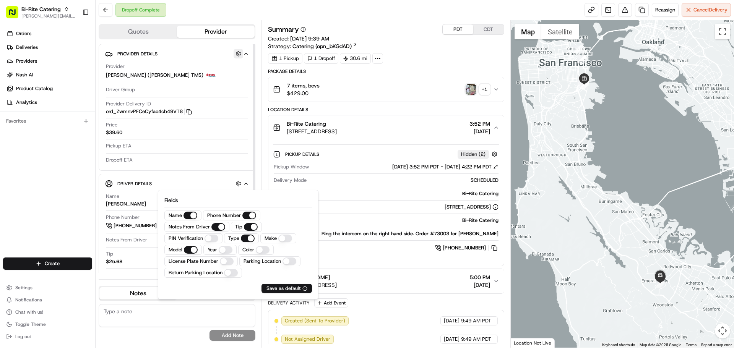
click at [241, 54] on button "button" at bounding box center [239, 54] width 10 height 10
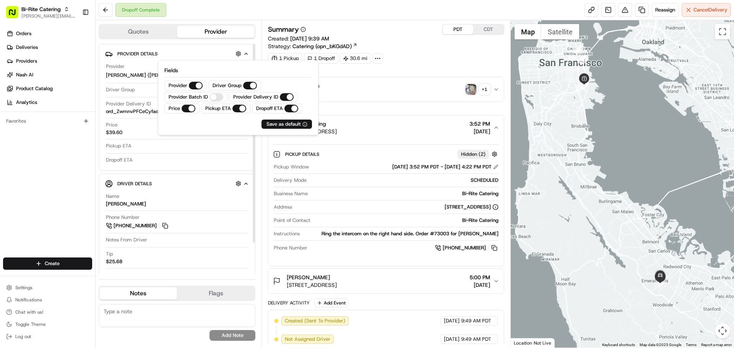
click at [203, 49] on button "Provider Details Hidden ( 1 )" at bounding box center [177, 53] width 144 height 13
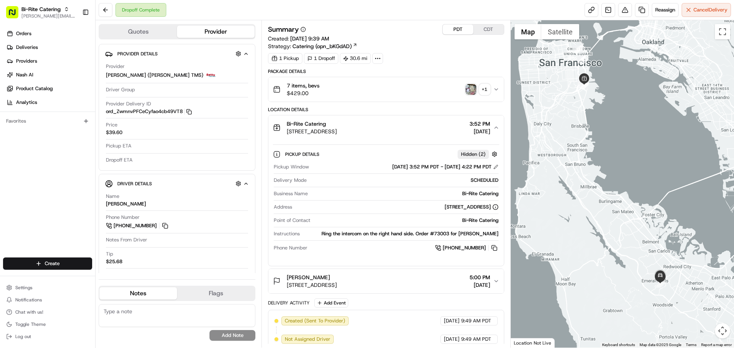
click at [337, 129] on span "[STREET_ADDRESS]" at bounding box center [312, 132] width 50 height 8
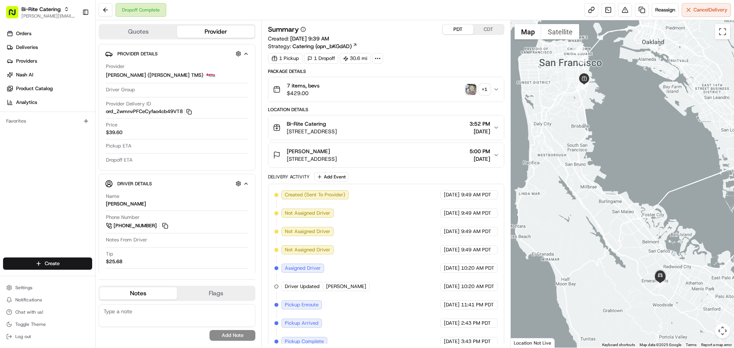
click at [337, 129] on span "[STREET_ADDRESS]" at bounding box center [312, 132] width 50 height 8
click at [437, 131] on div "Bi-Rite Catering [STREET_ADDRESS] 3:52 PM [DATE]" at bounding box center [383, 127] width 220 height 15
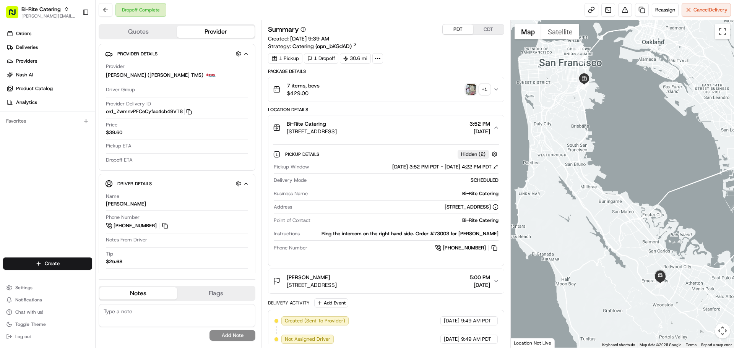
click at [337, 286] on span "[STREET_ADDRESS]" at bounding box center [312, 286] width 50 height 8
